Goal: Information Seeking & Learning: Learn about a topic

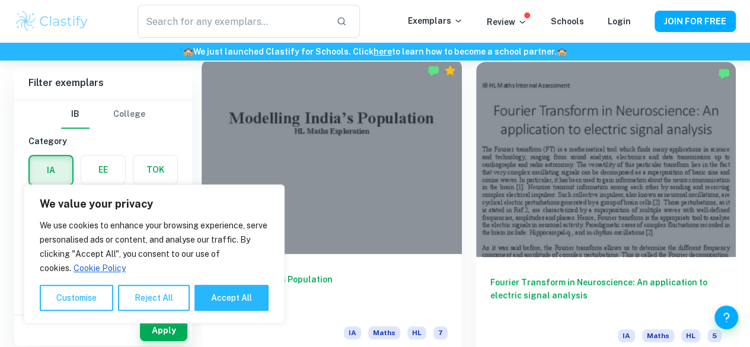
scroll to position [339, 0]
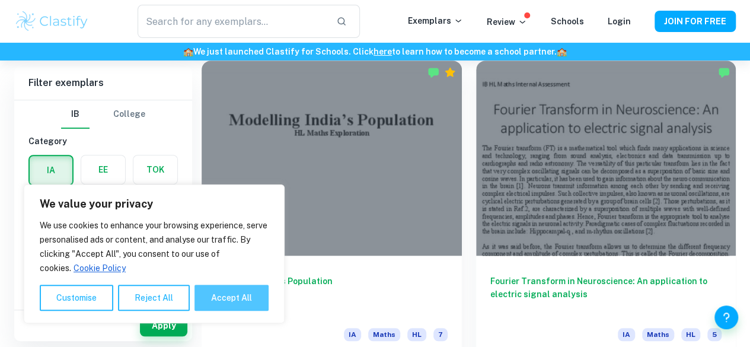
click at [203, 299] on button "Accept All" at bounding box center [231, 298] width 74 height 26
checkbox input "true"
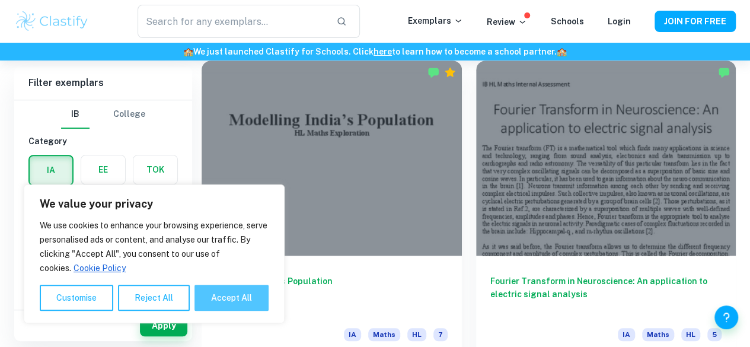
checkbox input "true"
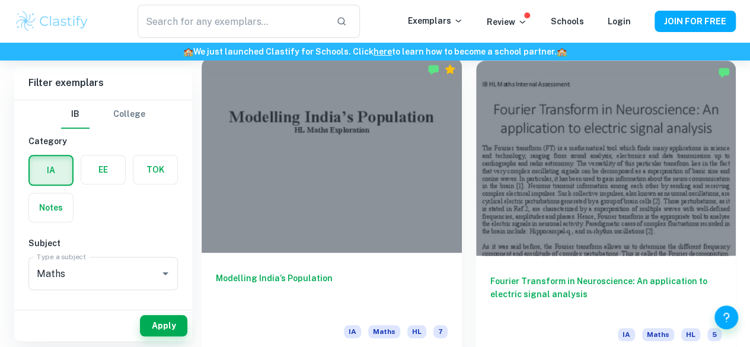
click at [303, 129] on div at bounding box center [332, 154] width 260 height 195
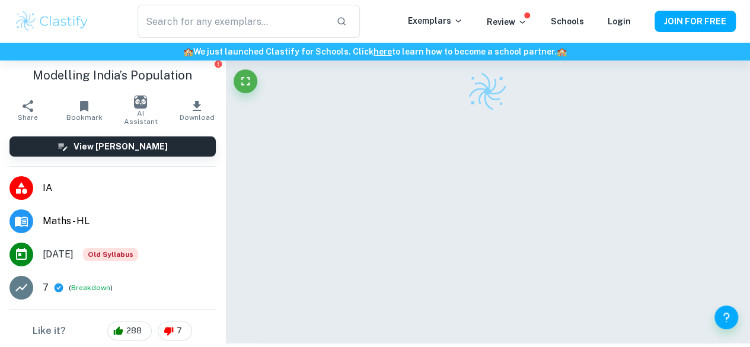
scroll to position [44, 0]
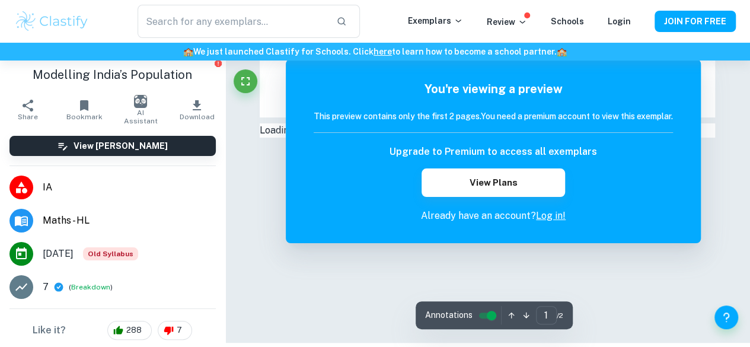
click at [404, 170] on div "Upgrade to Premium to access all exemplars View Plans" at bounding box center [493, 171] width 359 height 52
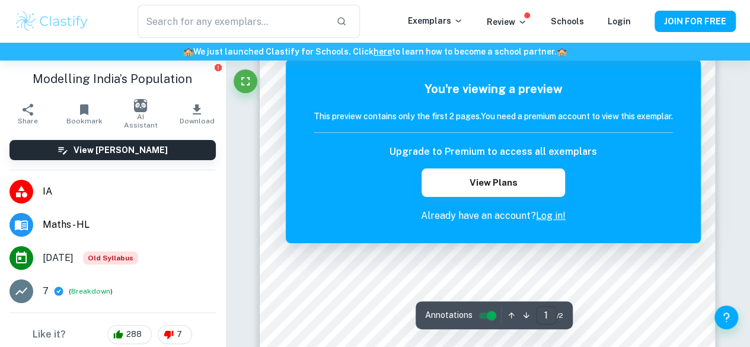
scroll to position [0, 0]
click at [240, 84] on icon "Fullscreen" at bounding box center [245, 81] width 14 height 14
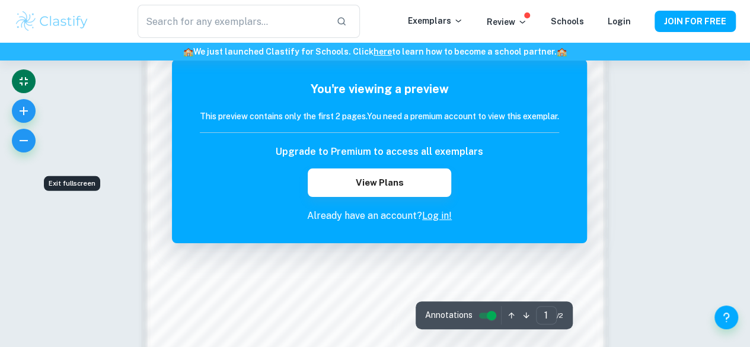
scroll to position [1100, 0]
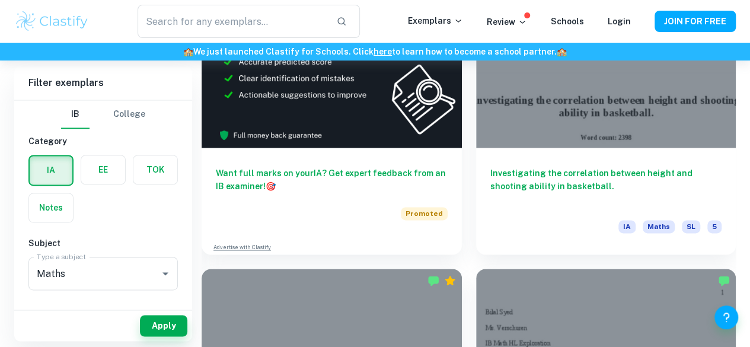
scroll to position [818, 0]
